Goal: Use online tool/utility: Utilize a website feature to perform a specific function

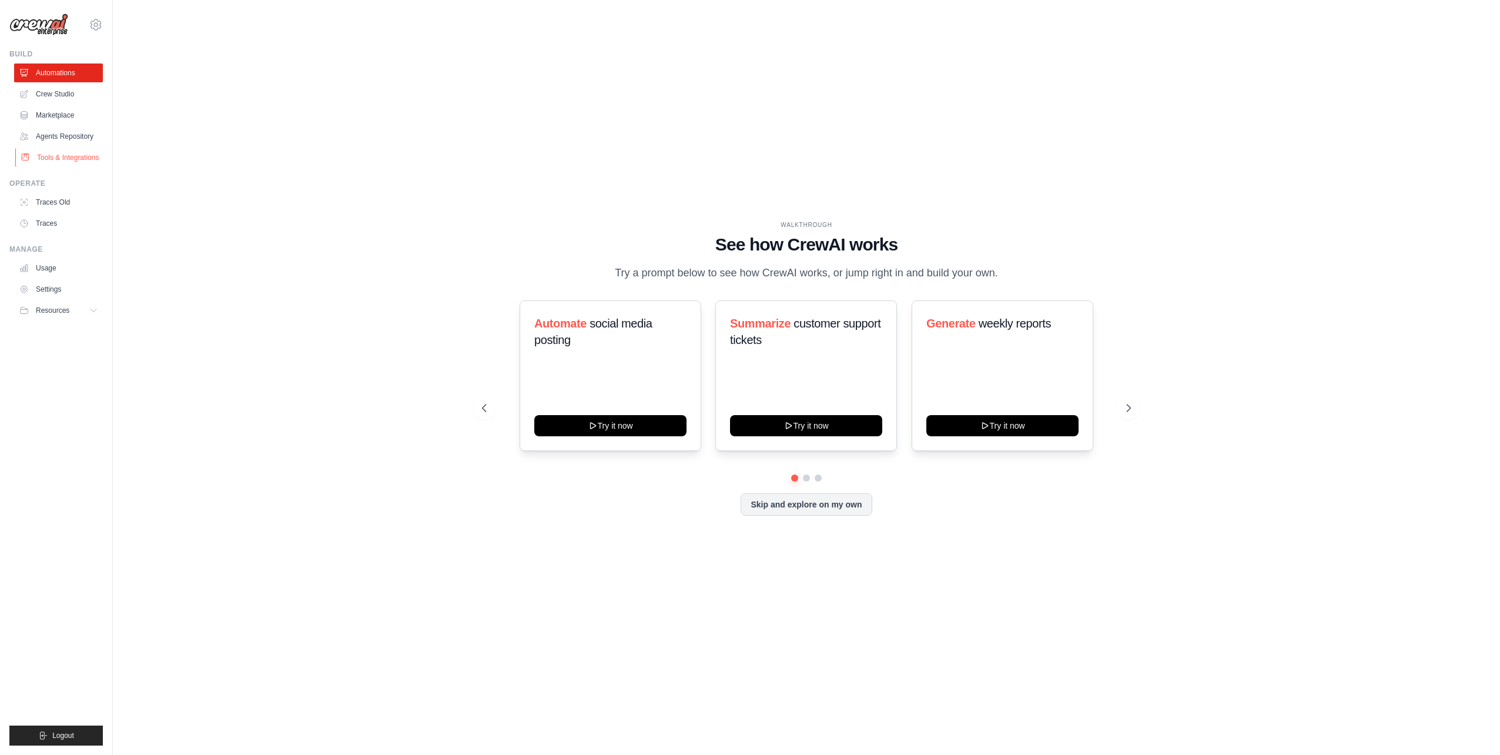
click at [82, 156] on link "Tools & Integrations" at bounding box center [59, 157] width 89 height 19
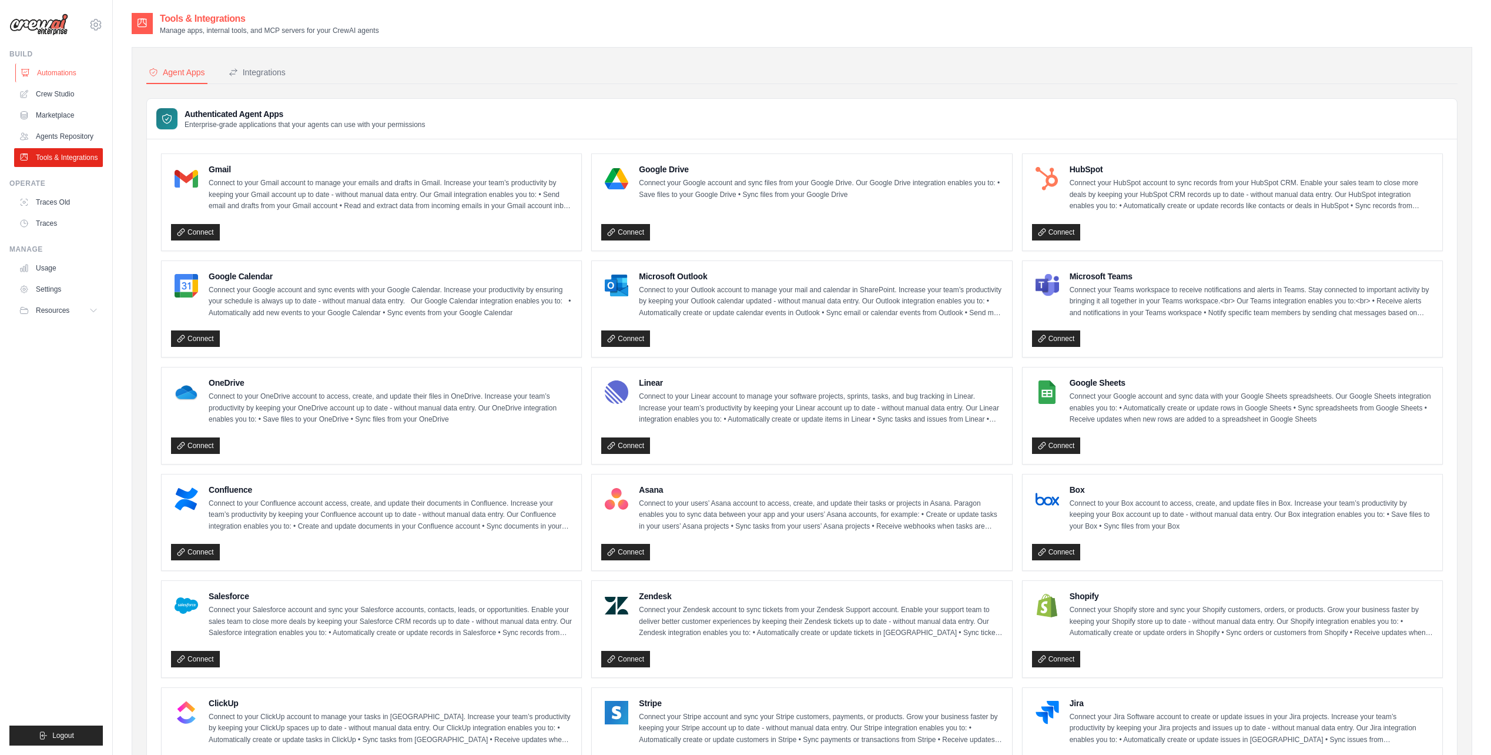
click at [51, 68] on link "Automations" at bounding box center [59, 72] width 89 height 19
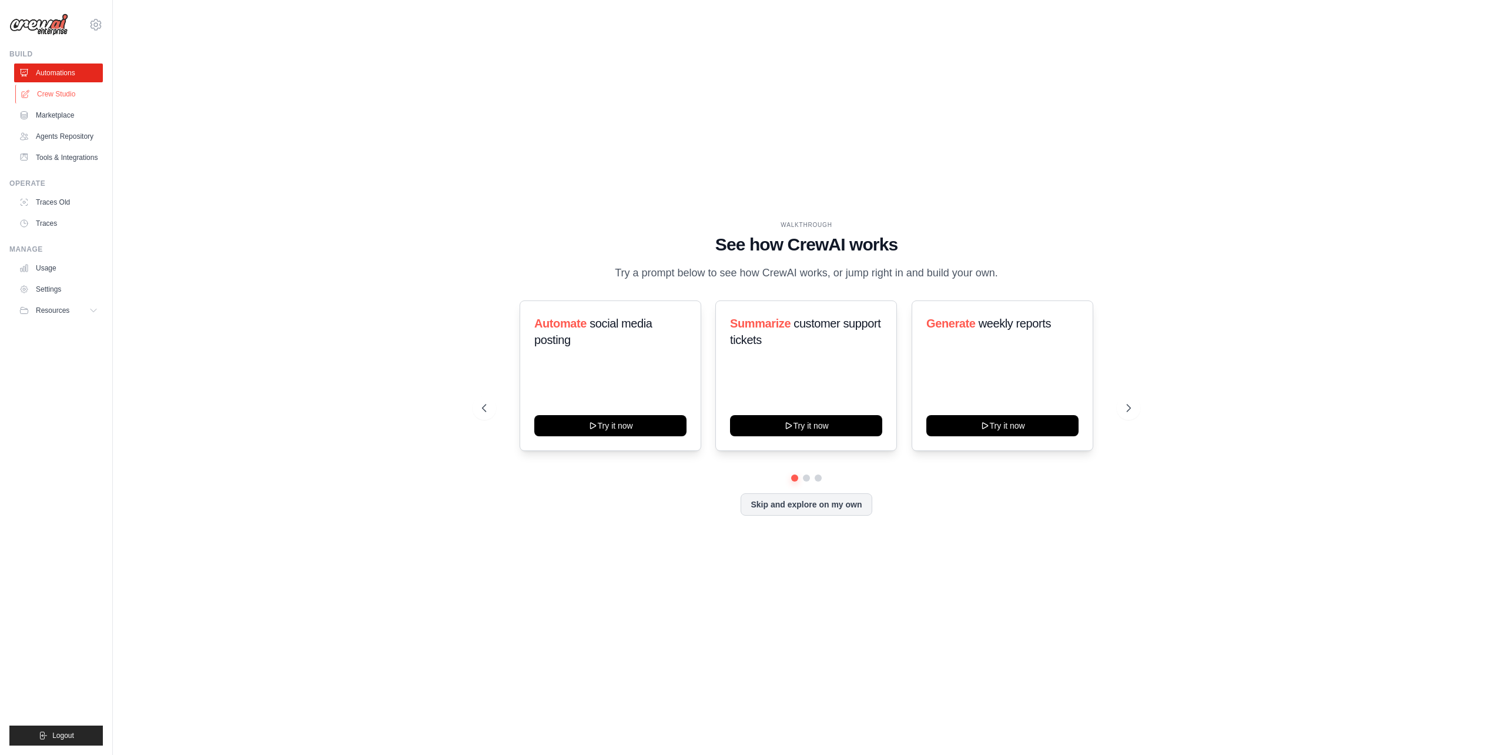
click at [51, 95] on link "Crew Studio" at bounding box center [59, 94] width 89 height 19
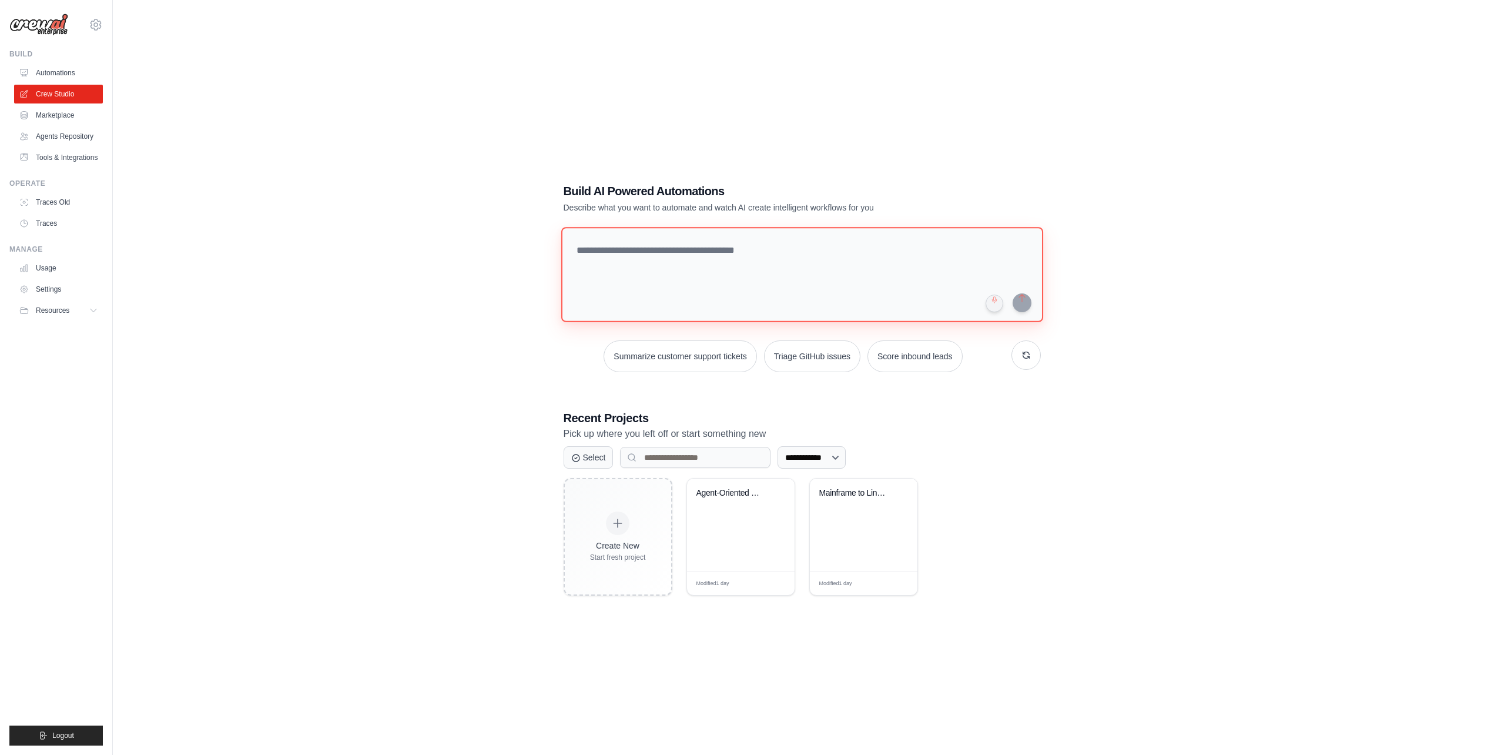
click at [619, 247] on textarea at bounding box center [802, 274] width 482 height 95
drag, startPoint x: 621, startPoint y: 250, endPoint x: 696, endPoint y: 250, distance: 75.2
click at [621, 250] on textarea at bounding box center [802, 274] width 482 height 95
paste textarea "**********"
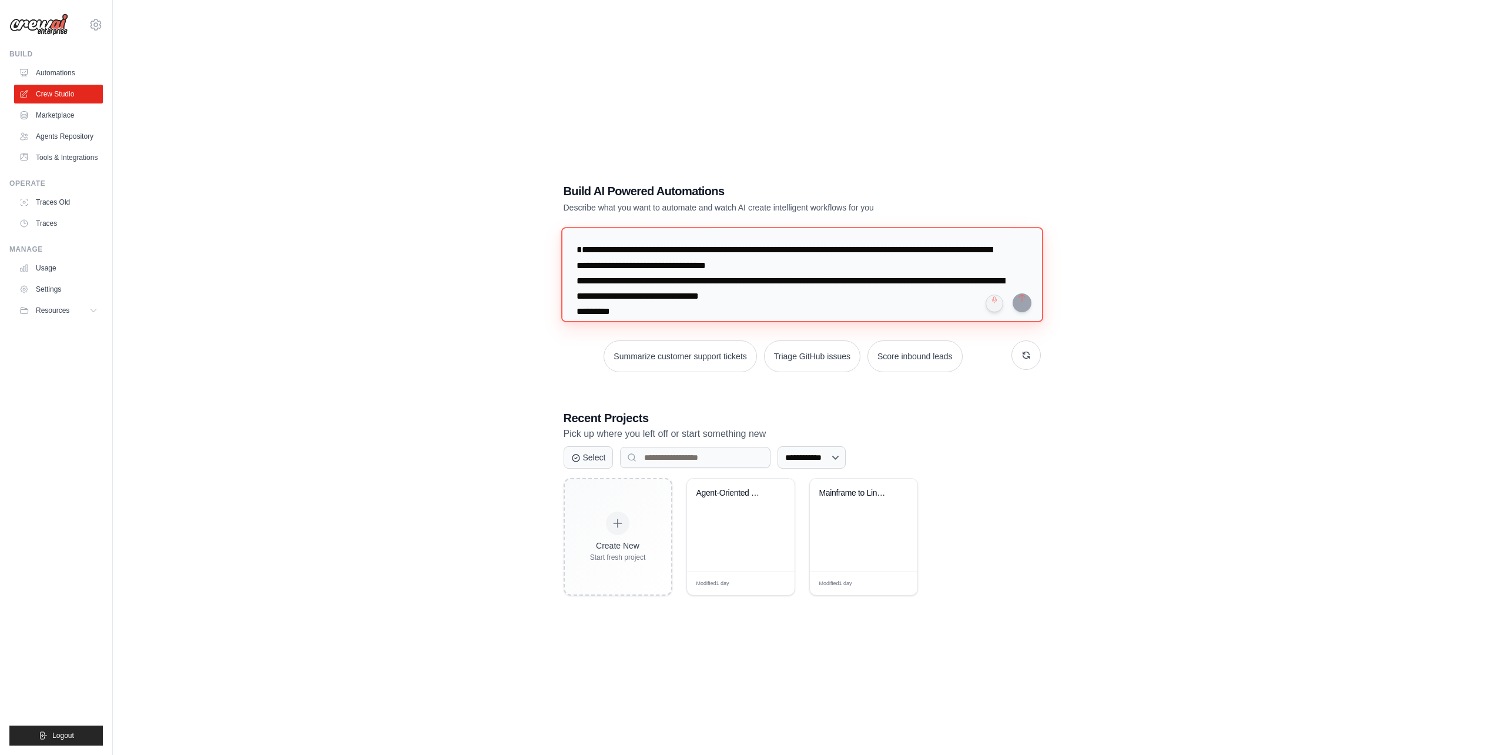
scroll to position [10417, 0]
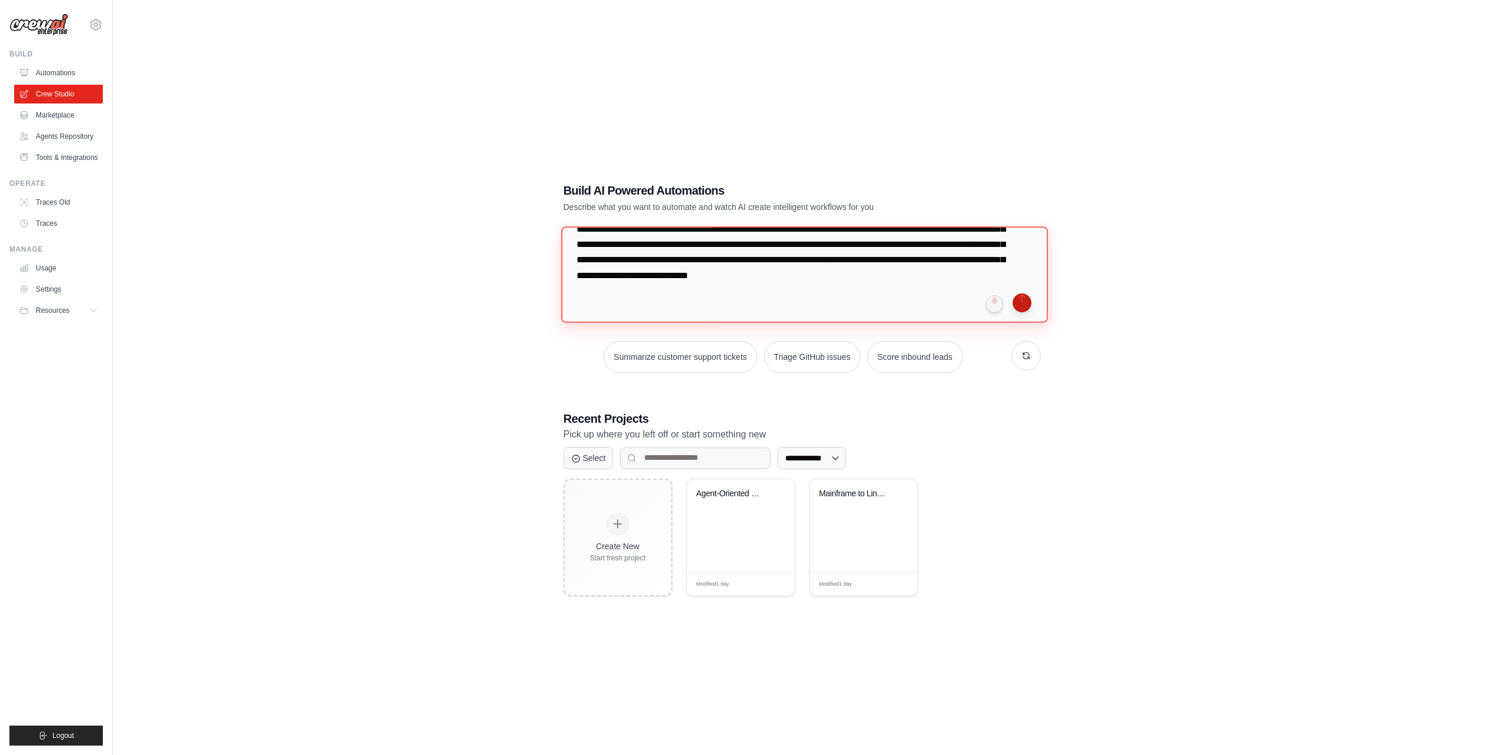
type textarea "**********"
click at [1021, 301] on button "submit" at bounding box center [1022, 302] width 19 height 19
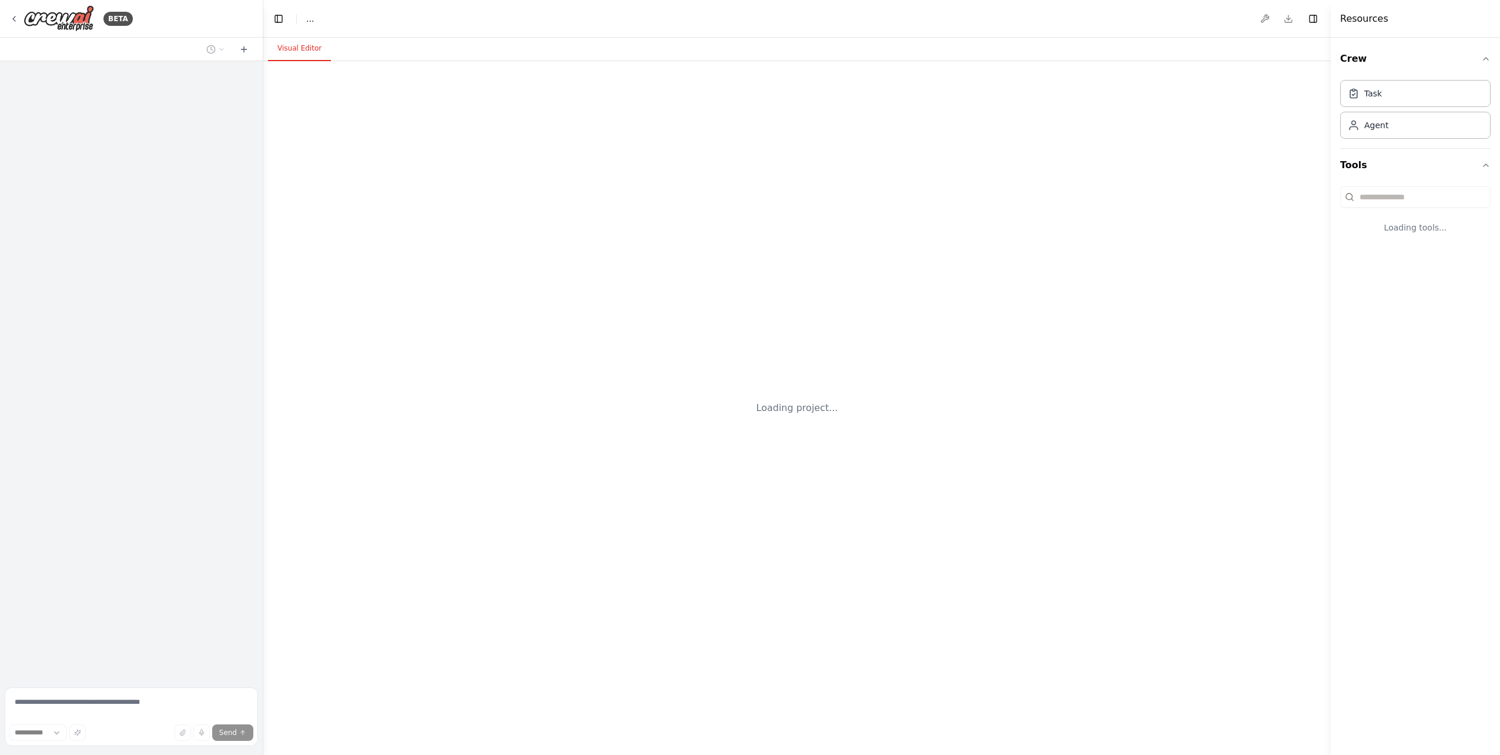
select select "****"
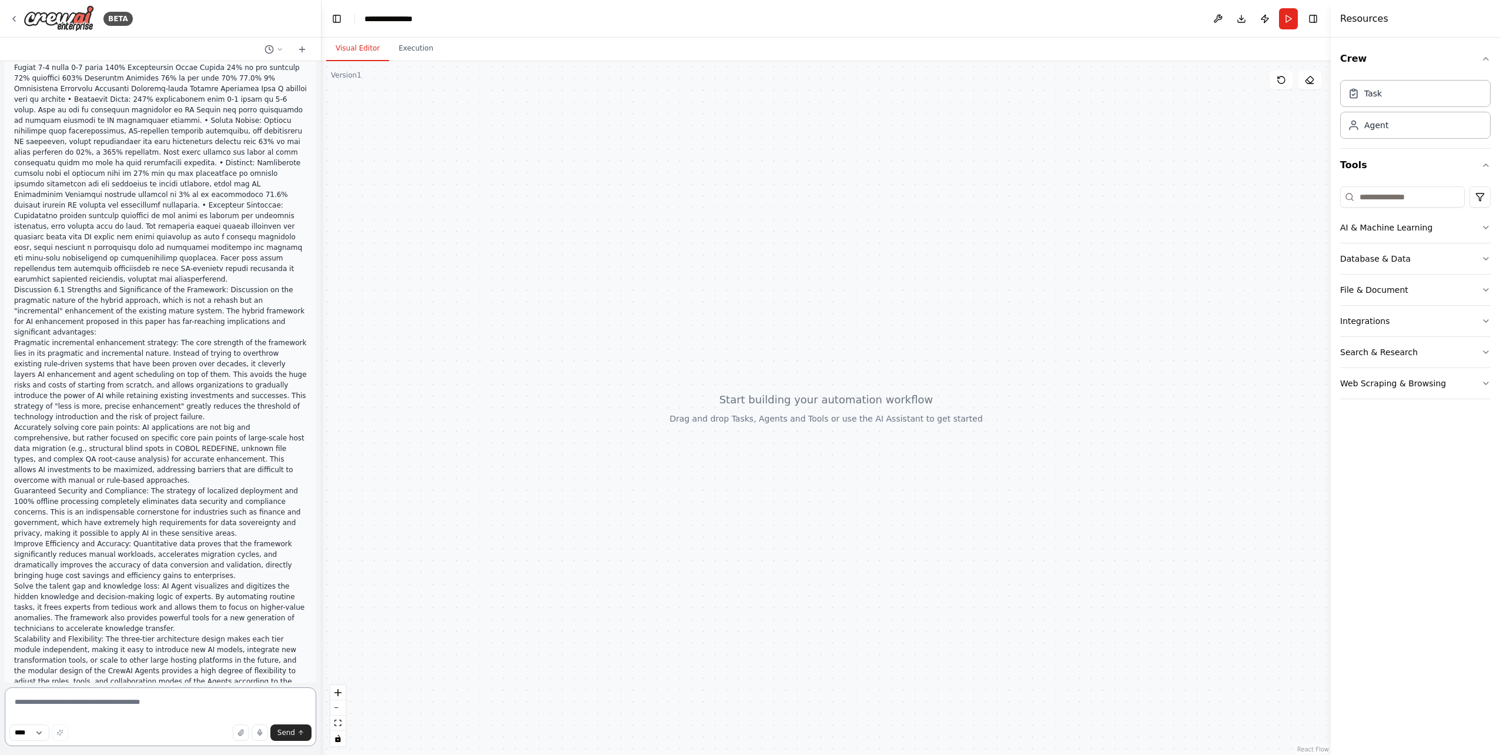
scroll to position [6717, 0]
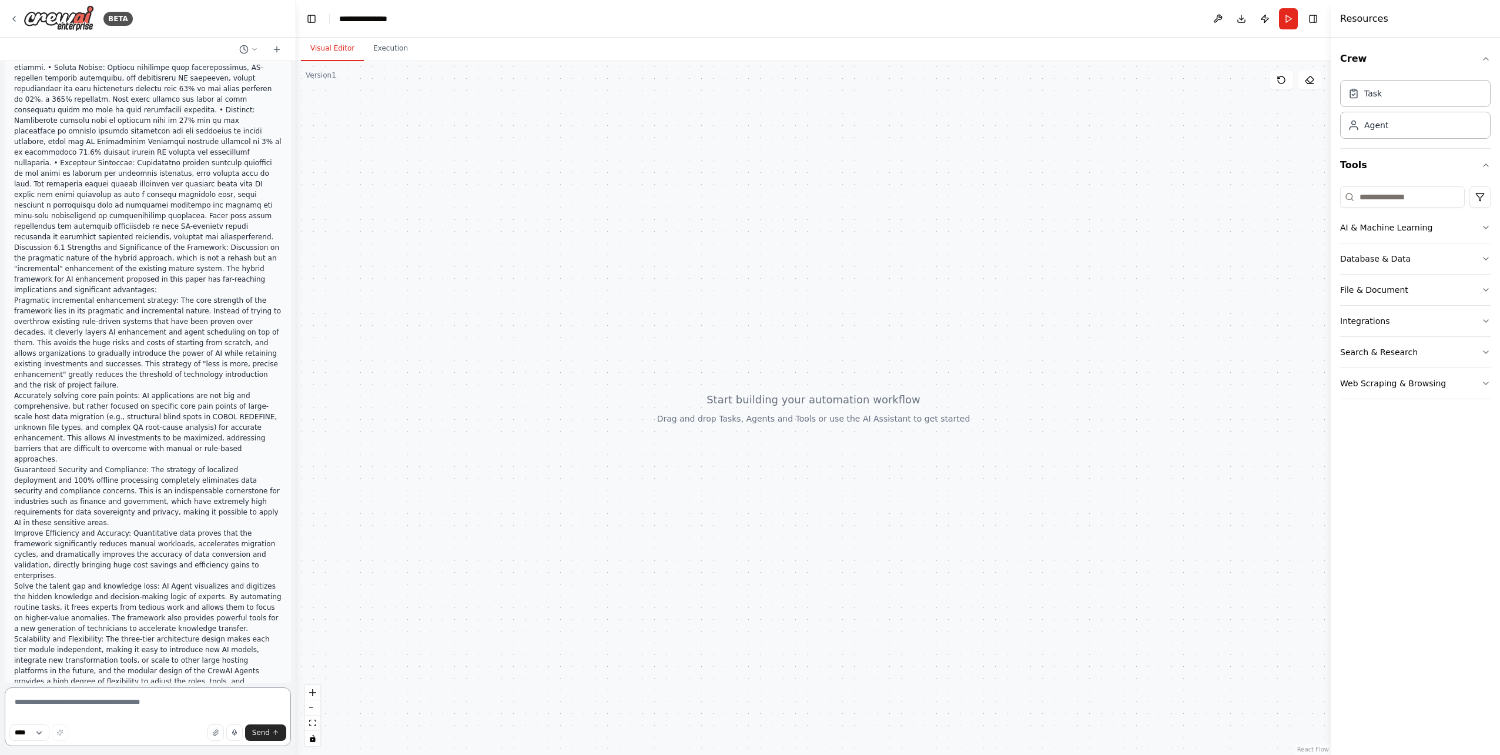
drag, startPoint x: 259, startPoint y: 622, endPoint x: 296, endPoint y: 259, distance: 364.5
click at [296, 260] on div "BETA Layered Hybrid Architecture: This paper proposes a three-tier evolutionary…" at bounding box center [750, 377] width 1500 height 755
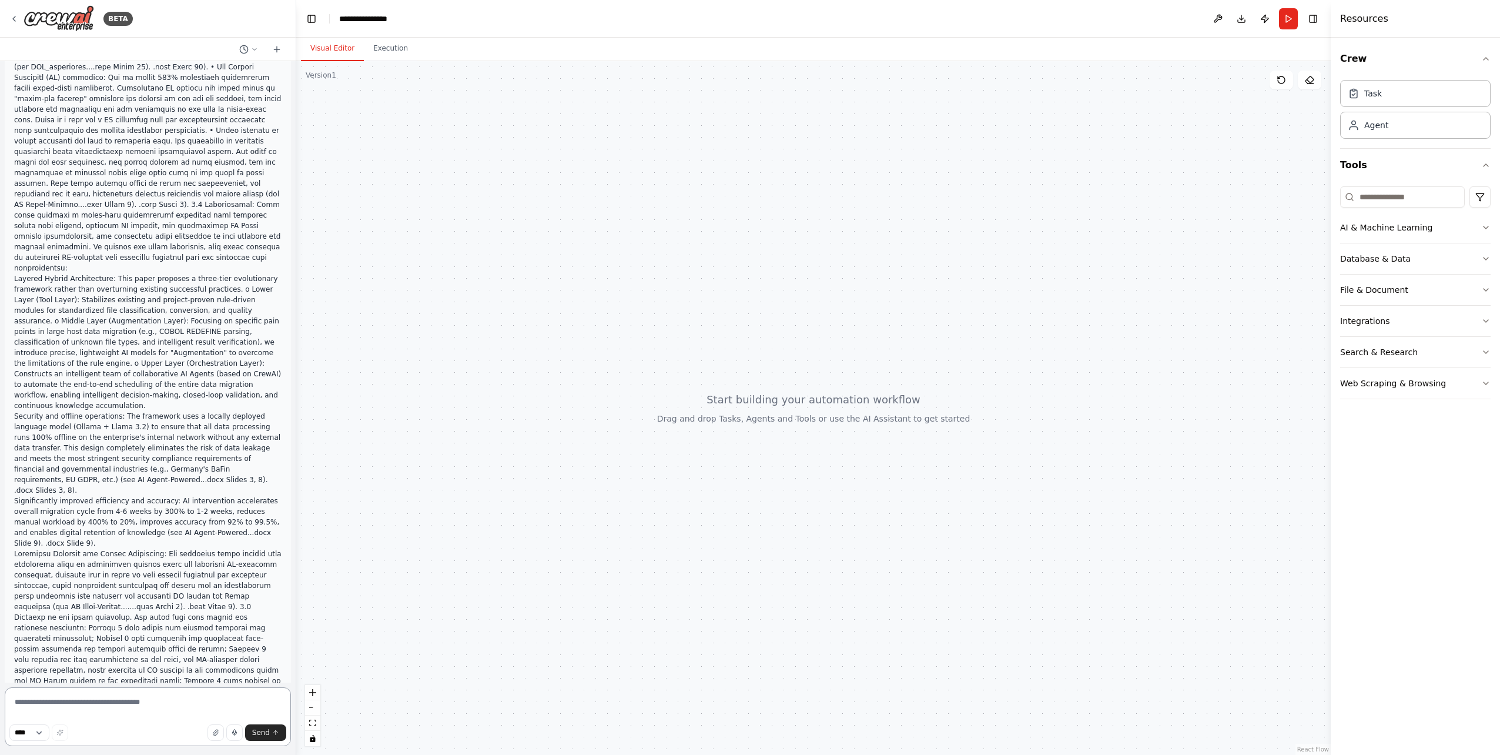
scroll to position [0, 0]
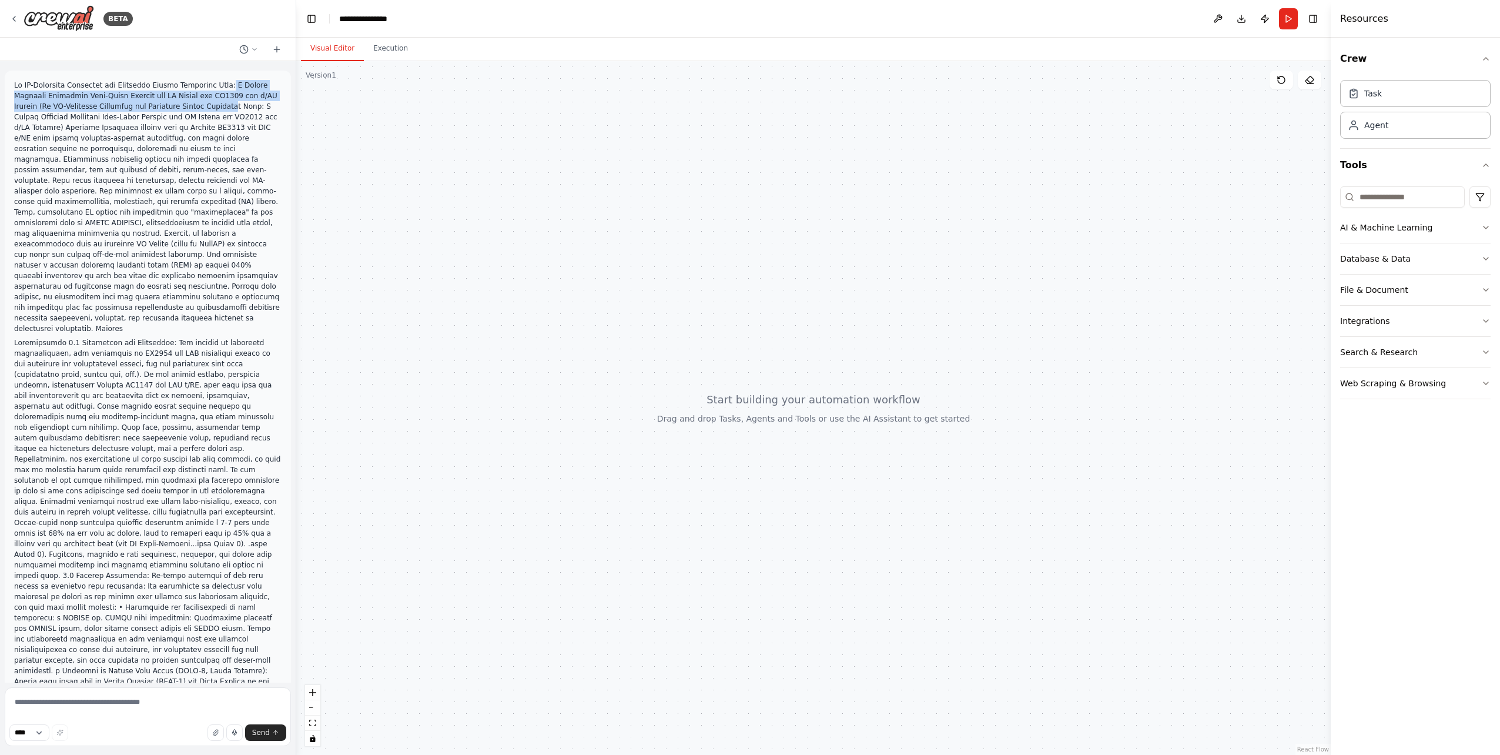
drag, startPoint x: 227, startPoint y: 85, endPoint x: 235, endPoint y: 106, distance: 22.5
click at [235, 106] on p at bounding box center [147, 207] width 267 height 254
drag, startPoint x: 235, startPoint y: 106, endPoint x: 164, endPoint y: 88, distance: 73.3
click at [164, 88] on p at bounding box center [147, 207] width 267 height 254
drag, startPoint x: 34, startPoint y: 93, endPoint x: 41, endPoint y: 92, distance: 7.1
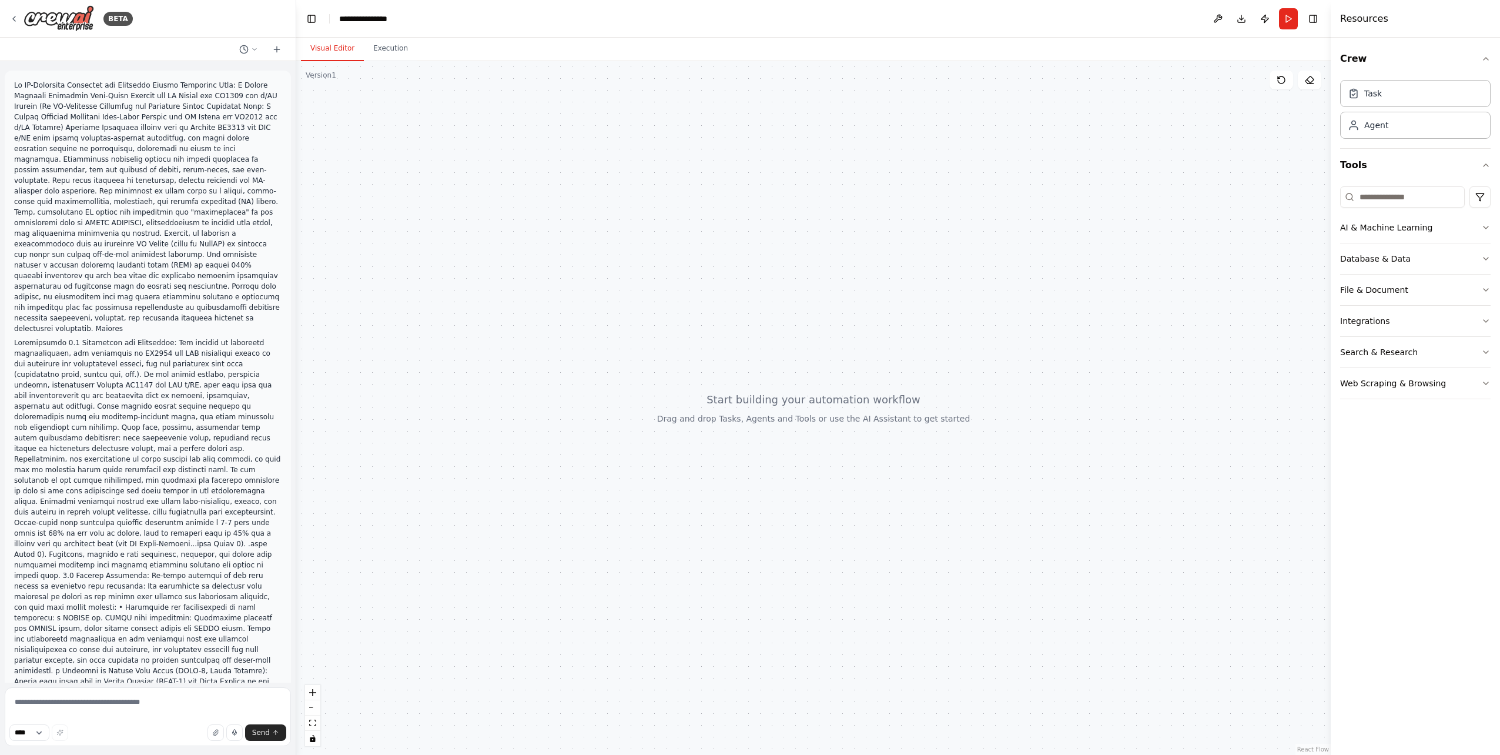
click at [34, 93] on p at bounding box center [147, 207] width 267 height 254
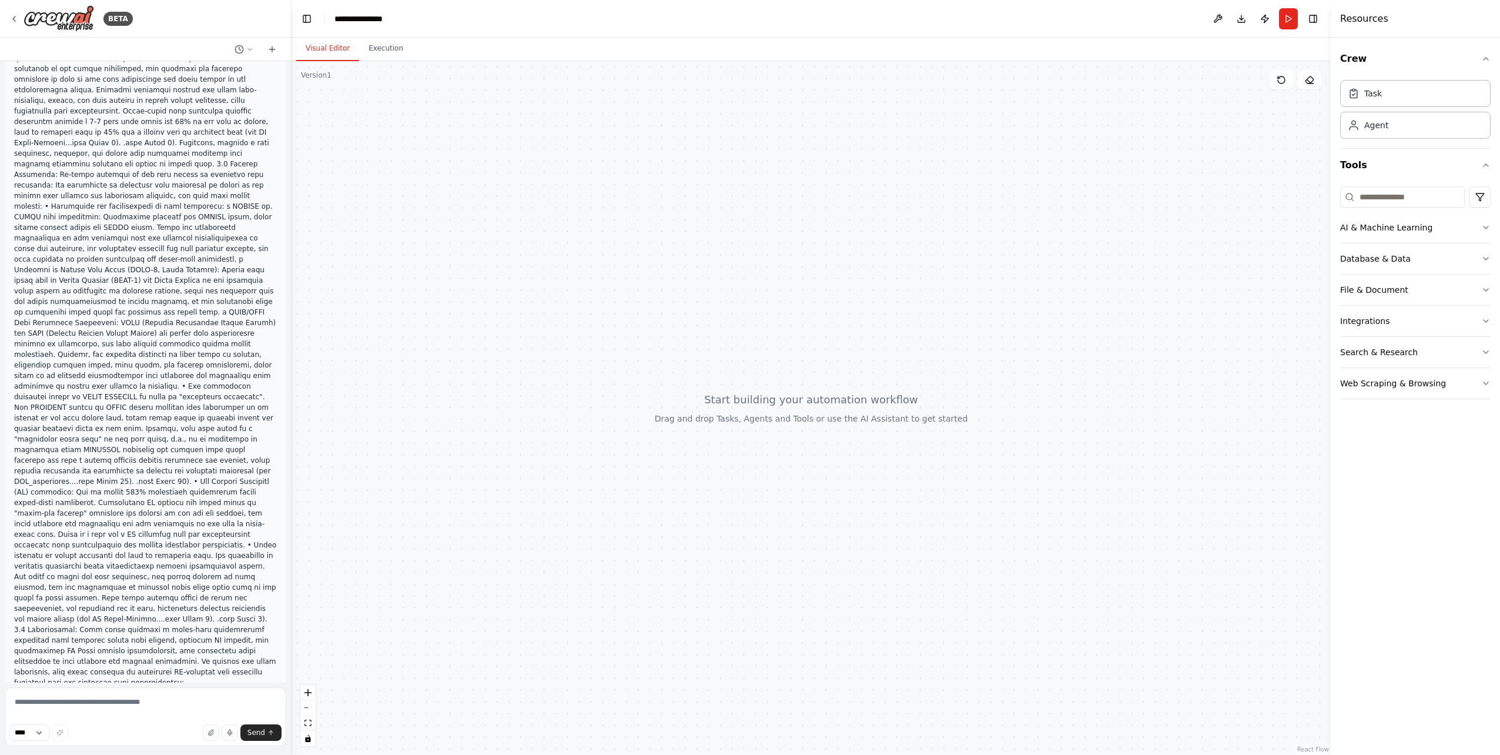
scroll to position [422, 0]
drag, startPoint x: 291, startPoint y: 140, endPoint x: 290, endPoint y: 162, distance: 21.2
click at [290, 162] on div "BETA Layered Hybrid Architecture: This paper proposes a three-tier evolutionary…" at bounding box center [750, 377] width 1500 height 755
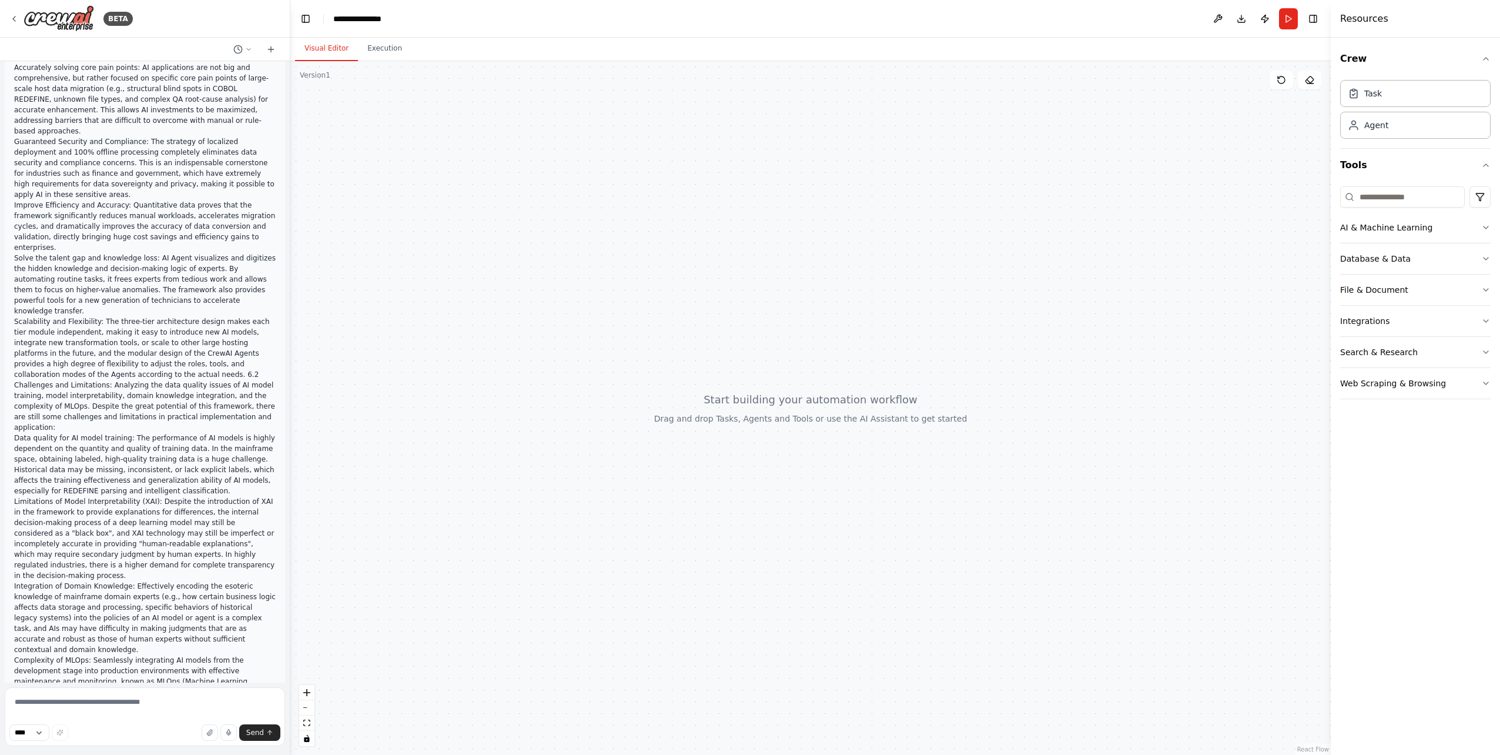
drag, startPoint x: 15, startPoint y: 646, endPoint x: 269, endPoint y: 657, distance: 254.1
copy p "What kind of CrewAI automation would you like to build? I can help you create a…"
click at [119, 703] on textarea at bounding box center [145, 716] width 280 height 59
paste textarea "**********"
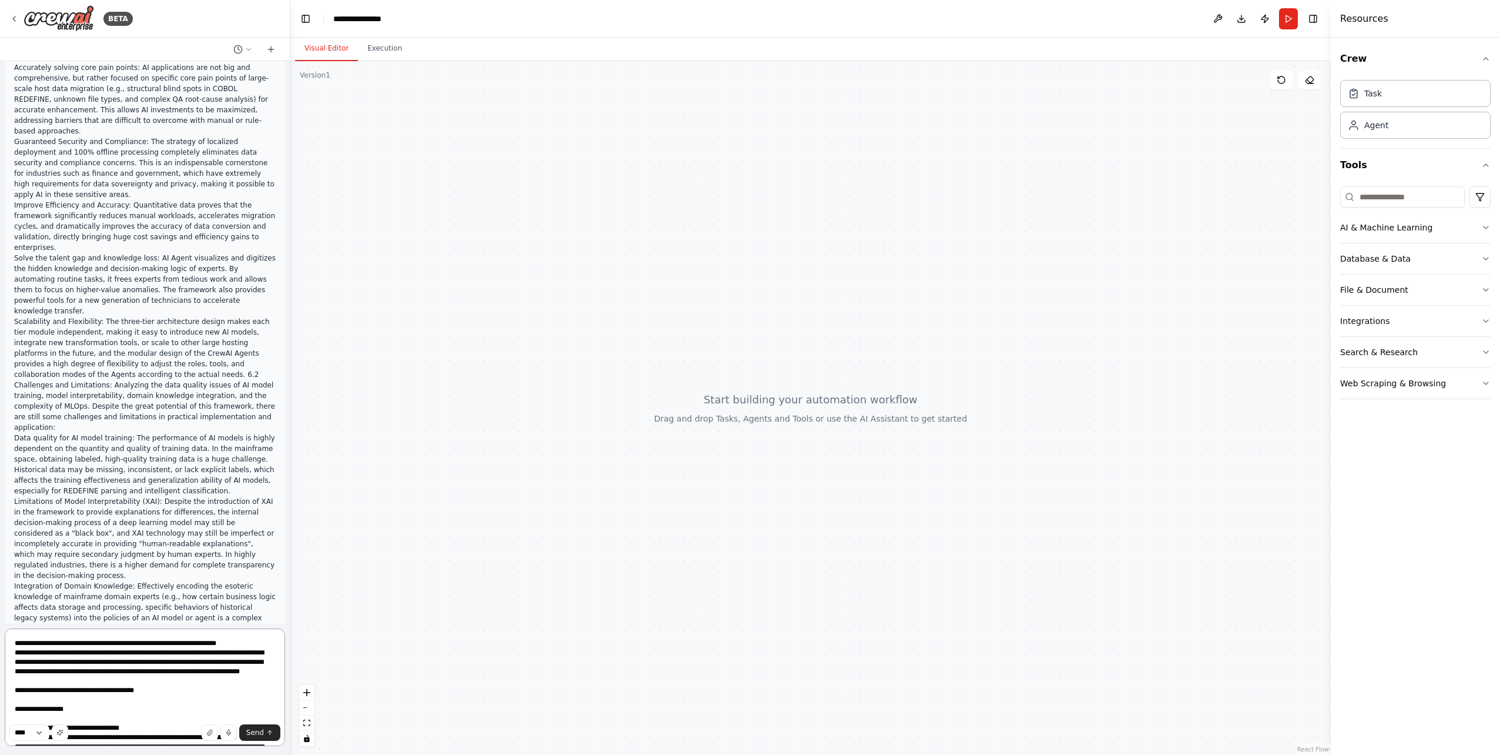
scroll to position [1586, 0]
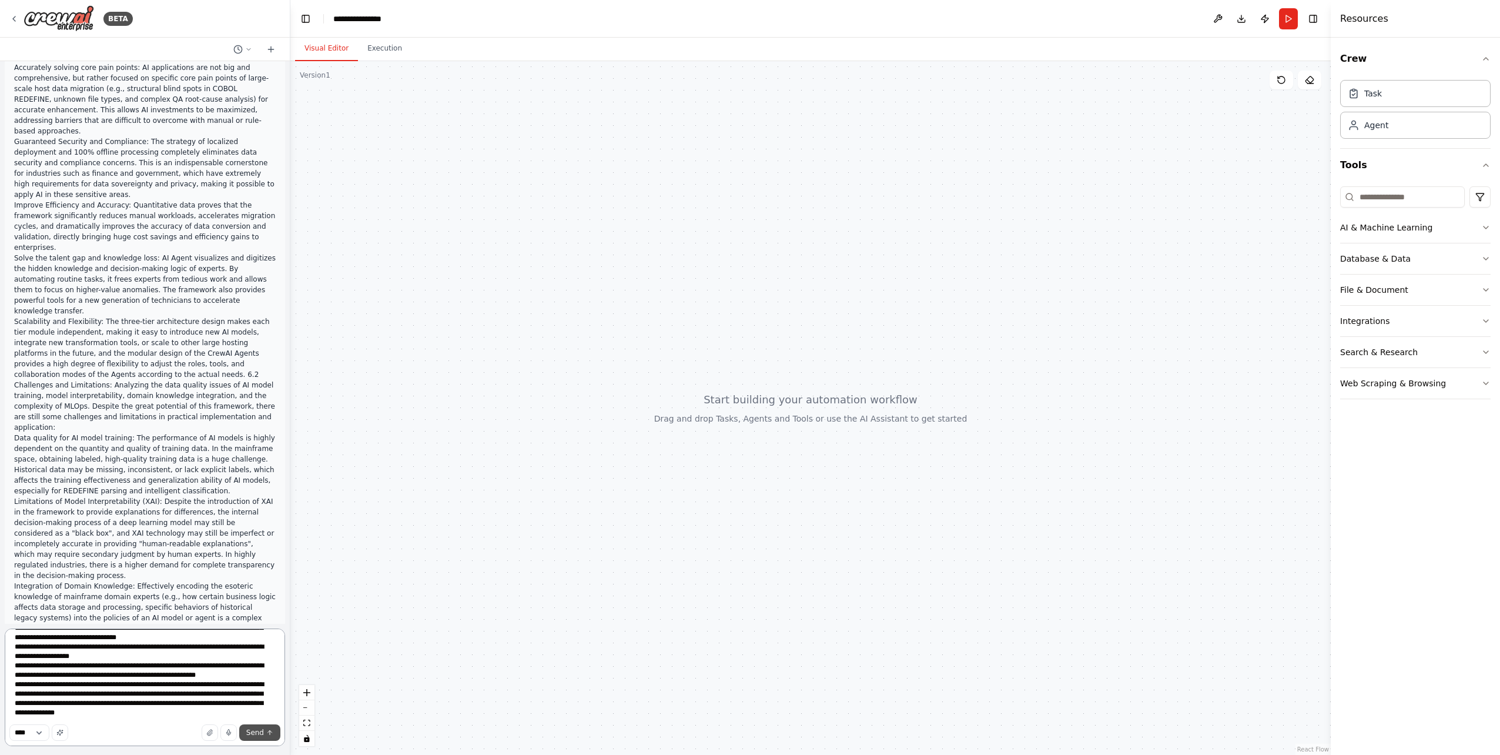
type textarea "**********"
click at [257, 726] on button "Send" at bounding box center [259, 732] width 41 height 16
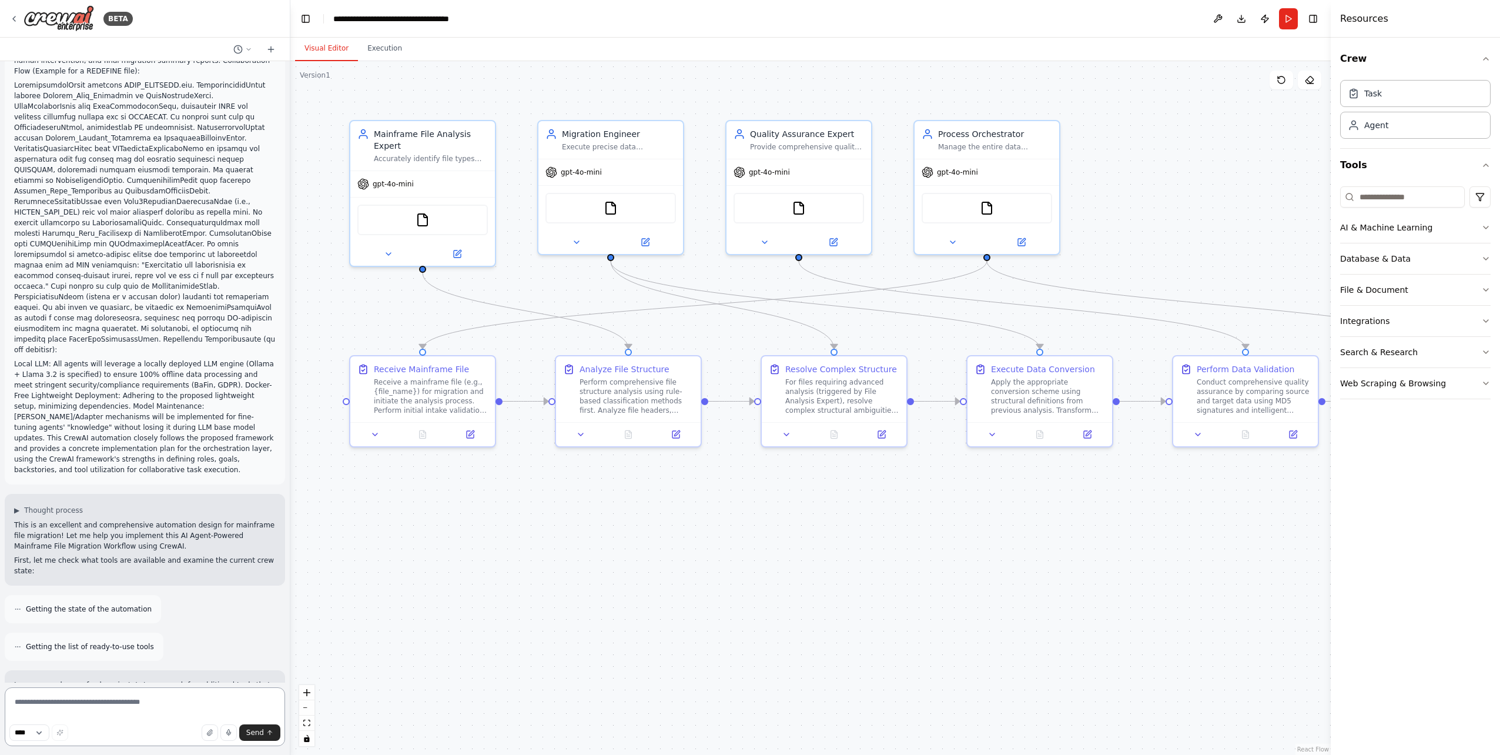
scroll to position [9981, 0]
